Goal: Information Seeking & Learning: Learn about a topic

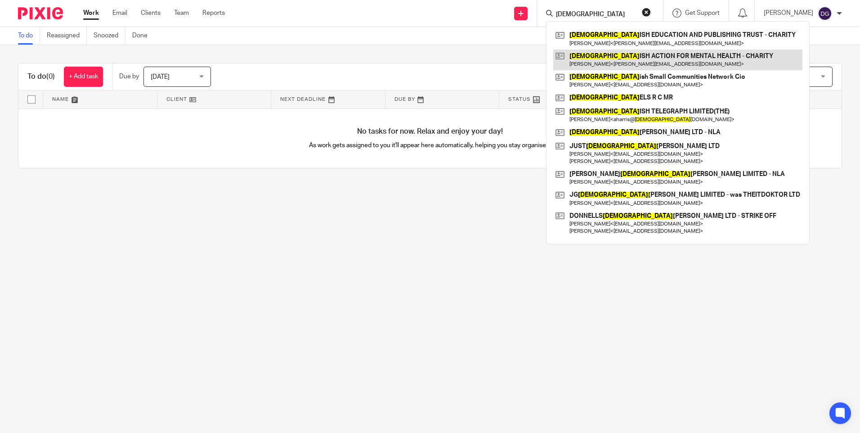
type input "jew"
click at [635, 63] on link at bounding box center [677, 59] width 249 height 21
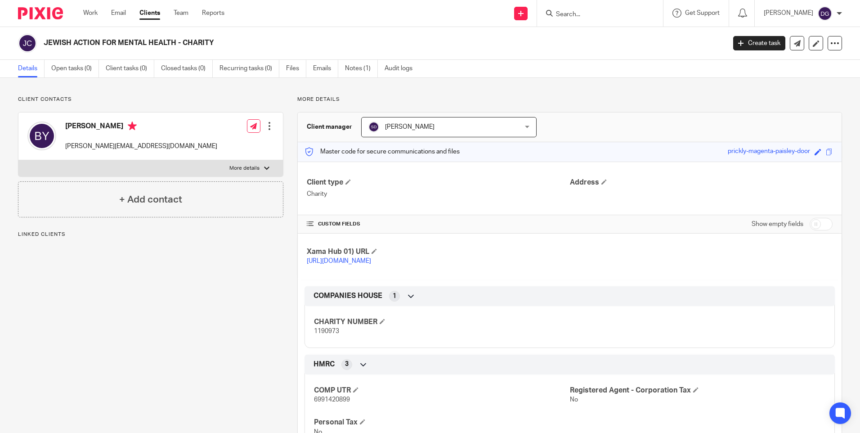
click at [345, 76] on ul "Details Open tasks (0) Client tasks (0) Closed tasks (0) Recurring tasks (0) Fi…" at bounding box center [222, 69] width 408 height 18
click at [353, 75] on link "Notes (1)" at bounding box center [361, 69] width 33 height 18
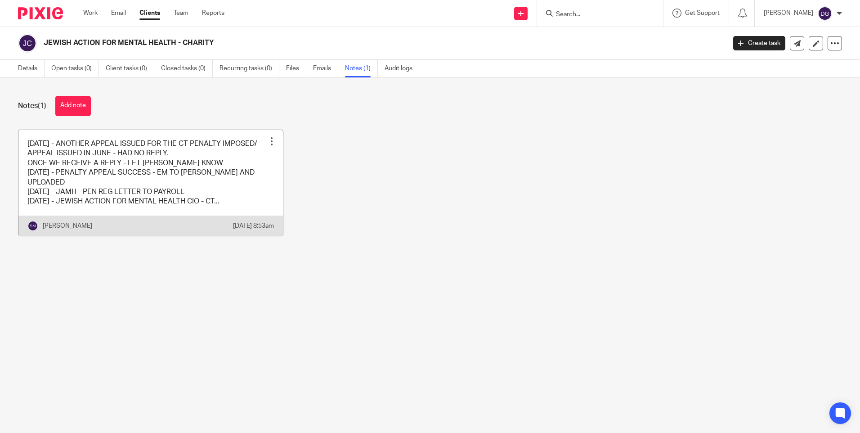
click at [172, 165] on link at bounding box center [150, 183] width 264 height 106
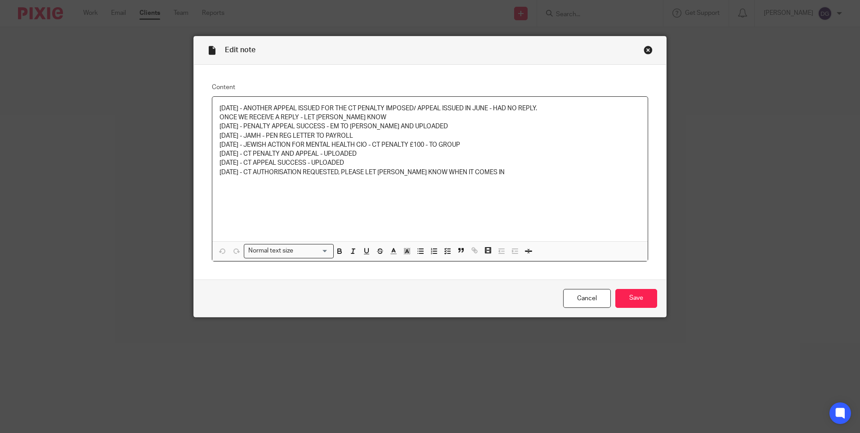
click at [644, 49] on div "Close this dialog window" at bounding box center [648, 49] width 9 height 9
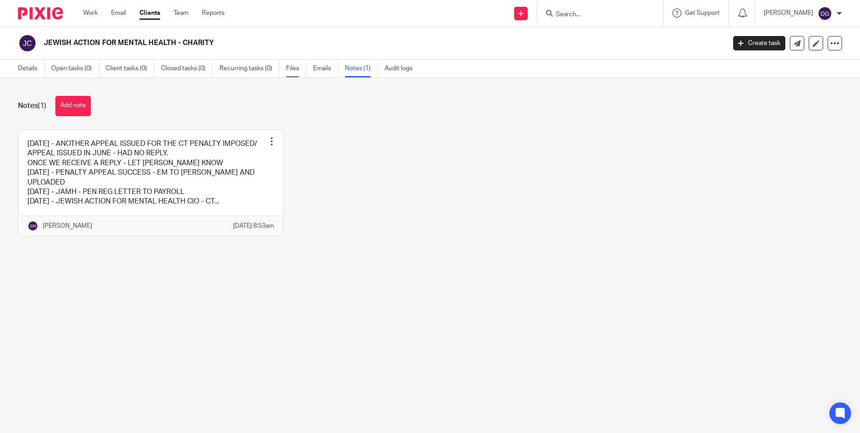
click at [297, 71] on link "Files" at bounding box center [296, 69] width 20 height 18
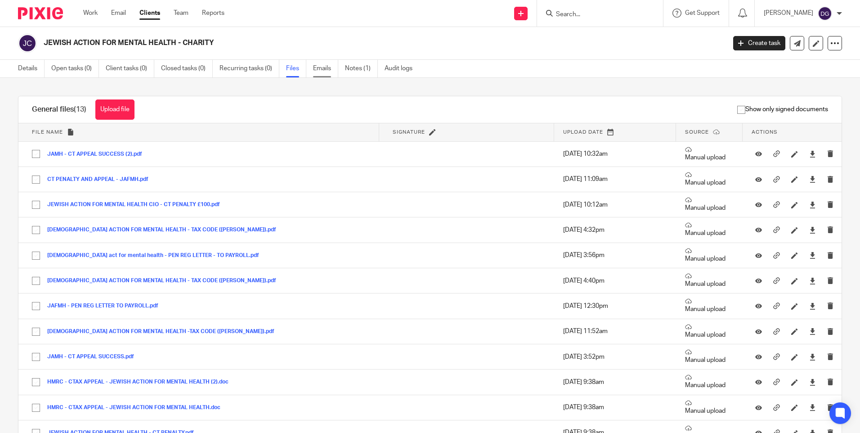
click at [316, 66] on link "Emails" at bounding box center [325, 69] width 25 height 18
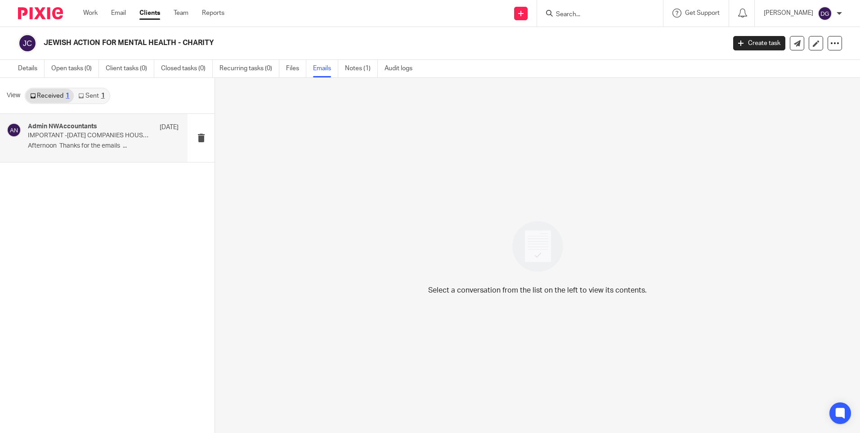
click at [121, 143] on p "Afternoon Thanks for the emails ..." at bounding box center [103, 146] width 151 height 8
click at [91, 96] on link "Sent 1" at bounding box center [91, 96] width 35 height 14
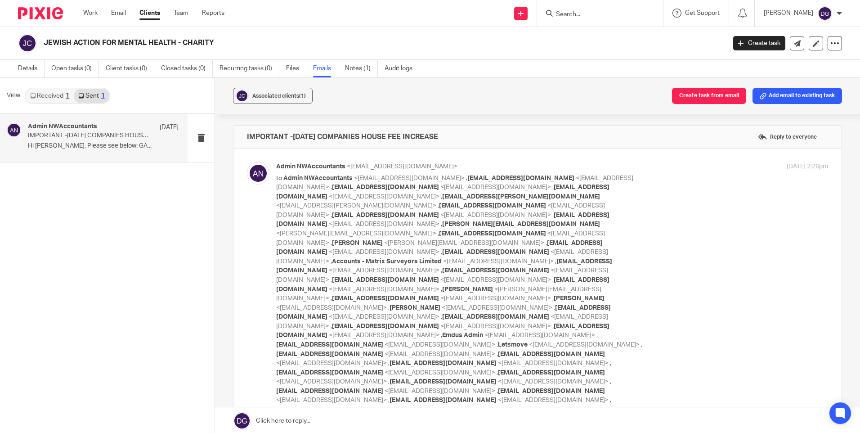
click at [93, 145] on p "Hi Christine, Please see below: GA..." at bounding box center [103, 146] width 151 height 8
